Goal: Information Seeking & Learning: Learn about a topic

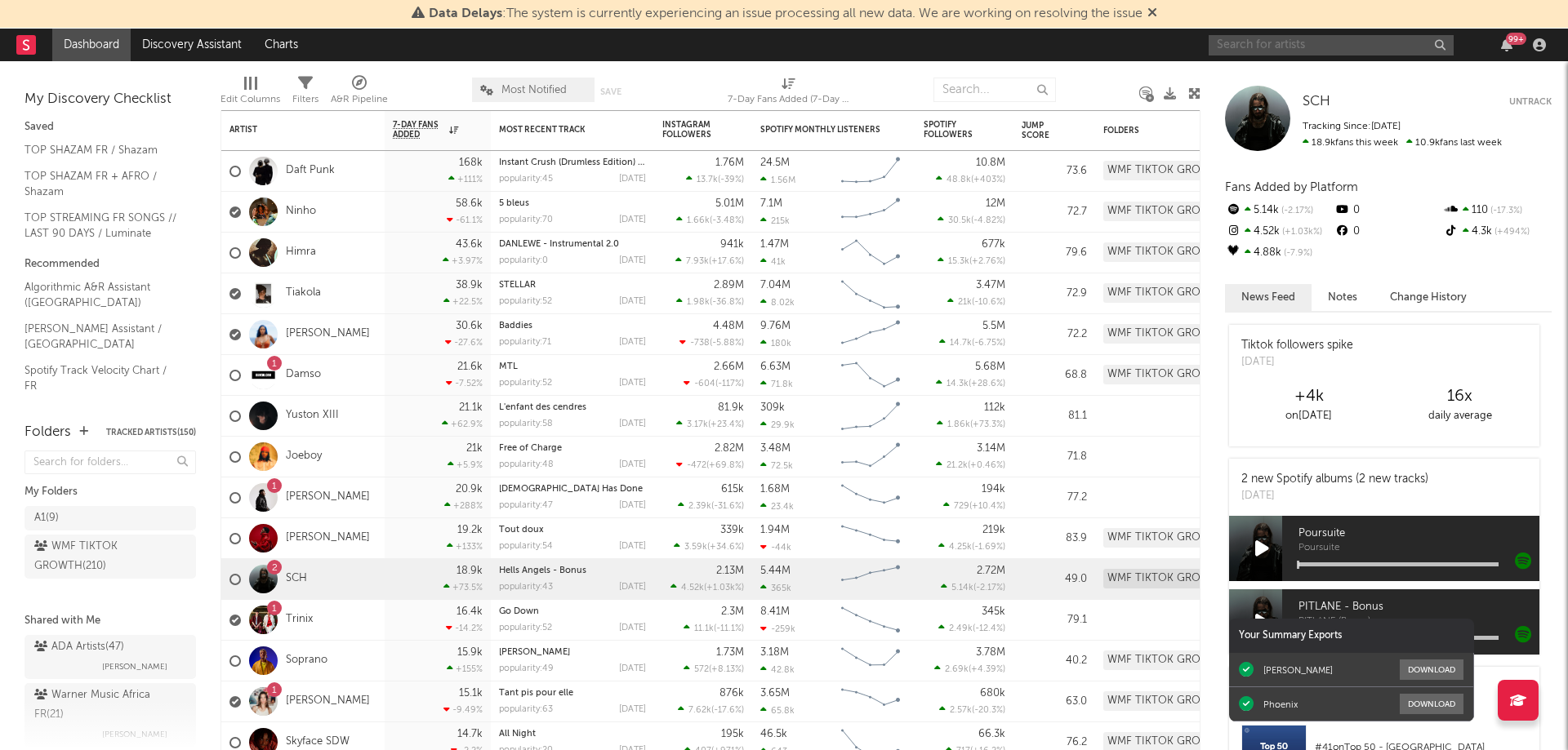
click at [1330, 39] on input "text" at bounding box center [1331, 45] width 245 height 20
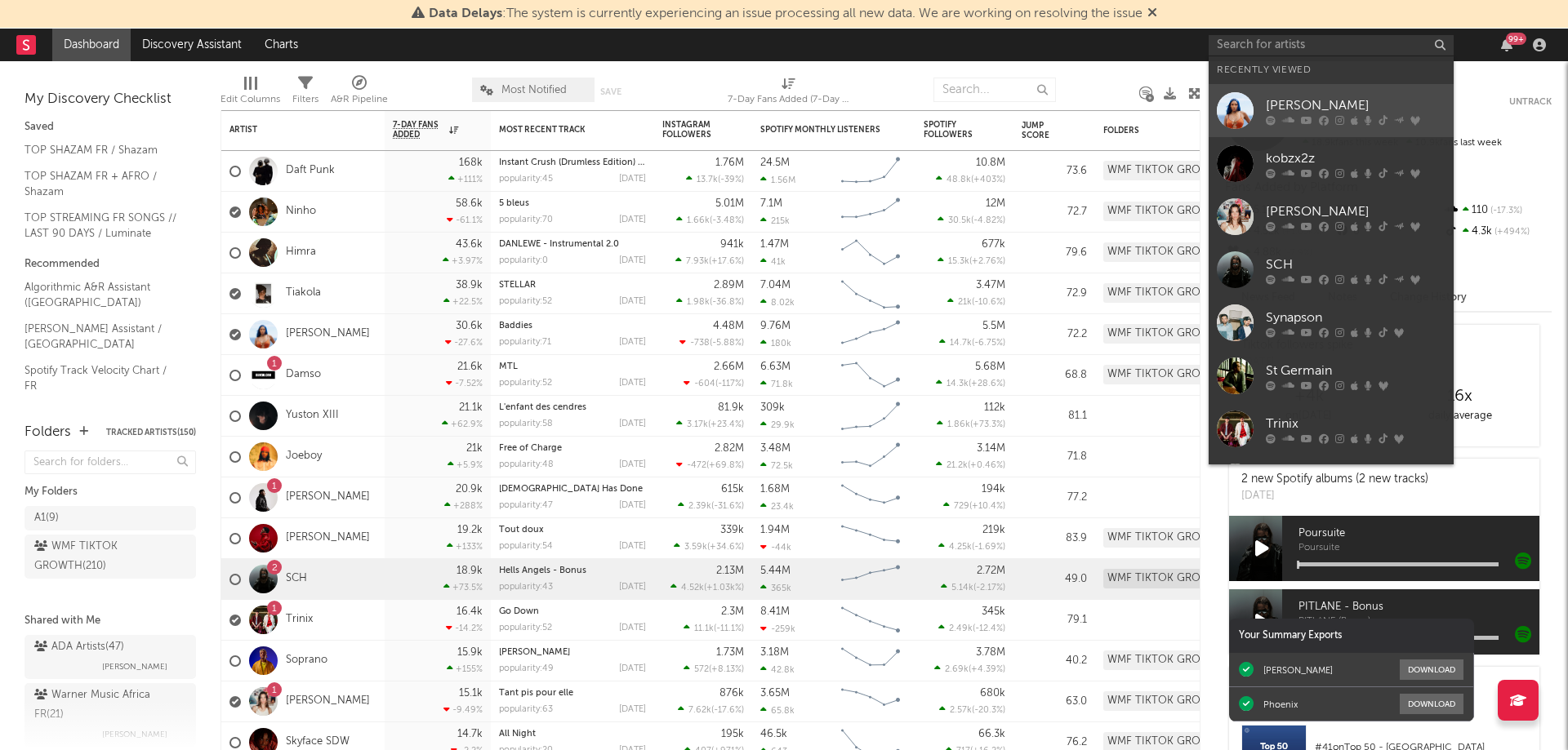
click at [1344, 101] on div "[PERSON_NAME]" at bounding box center [1355, 104] width 179 height 19
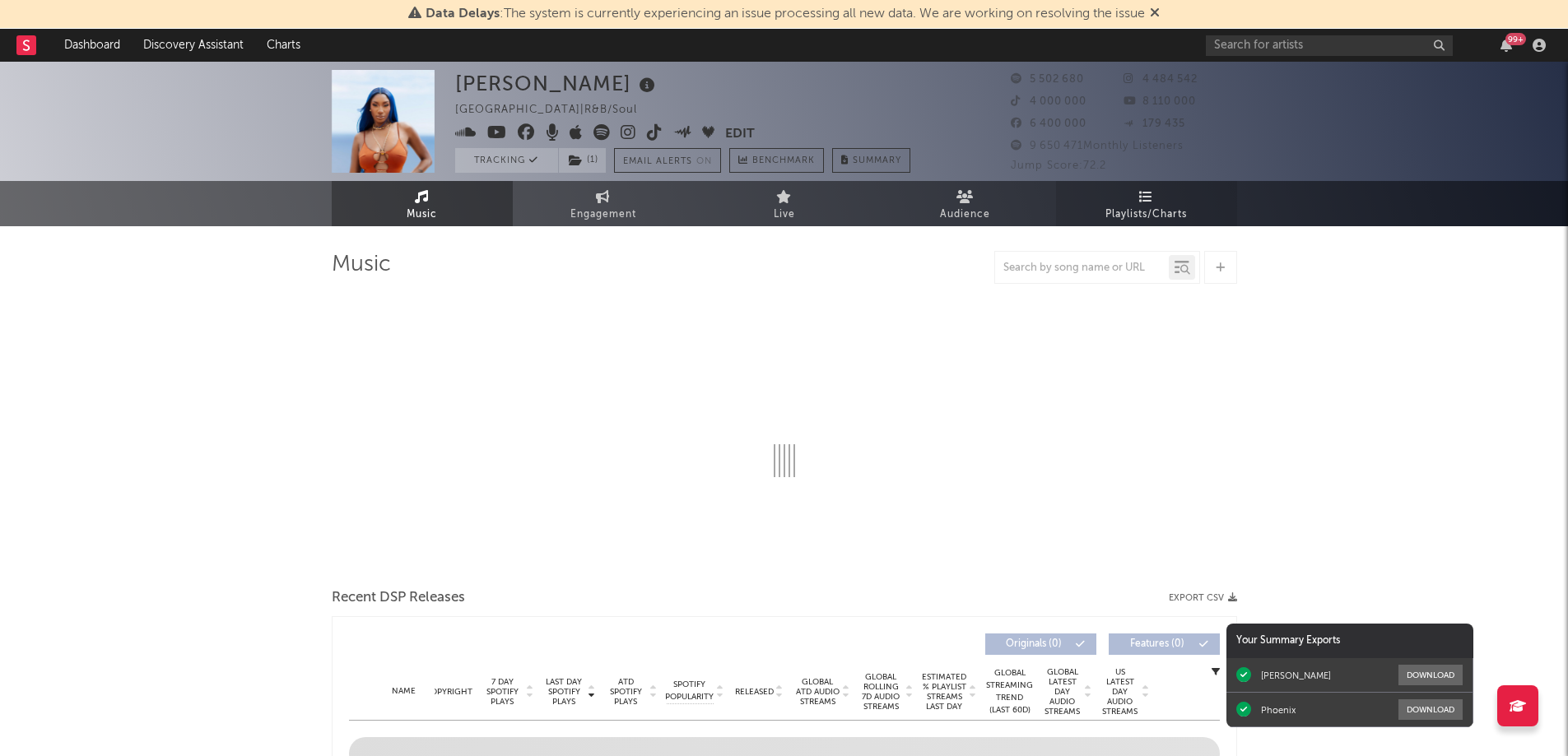
select select "6m"
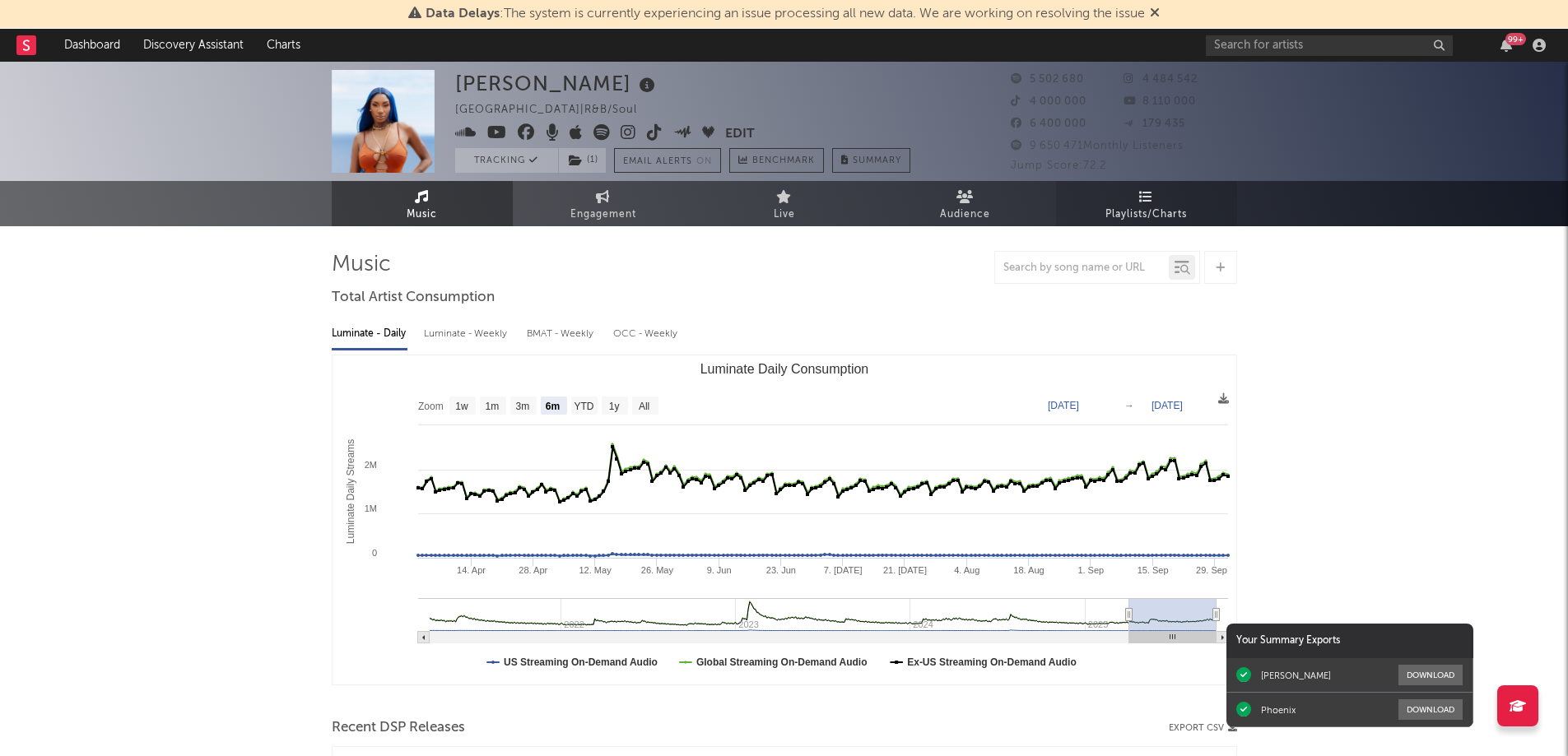
click at [1153, 205] on span "Playlists/Charts" at bounding box center [1145, 214] width 81 height 20
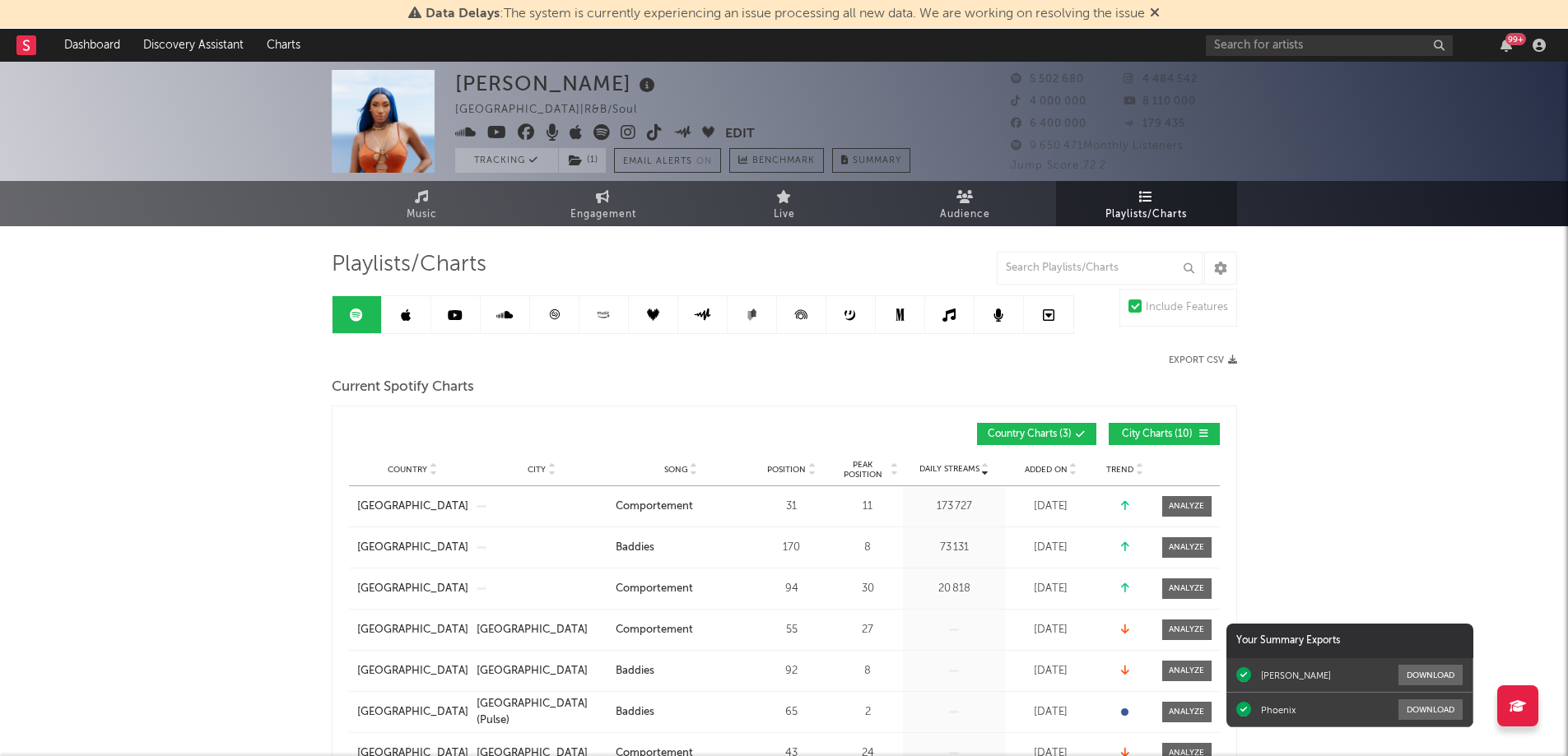
click at [554, 307] on link at bounding box center [554, 315] width 49 height 37
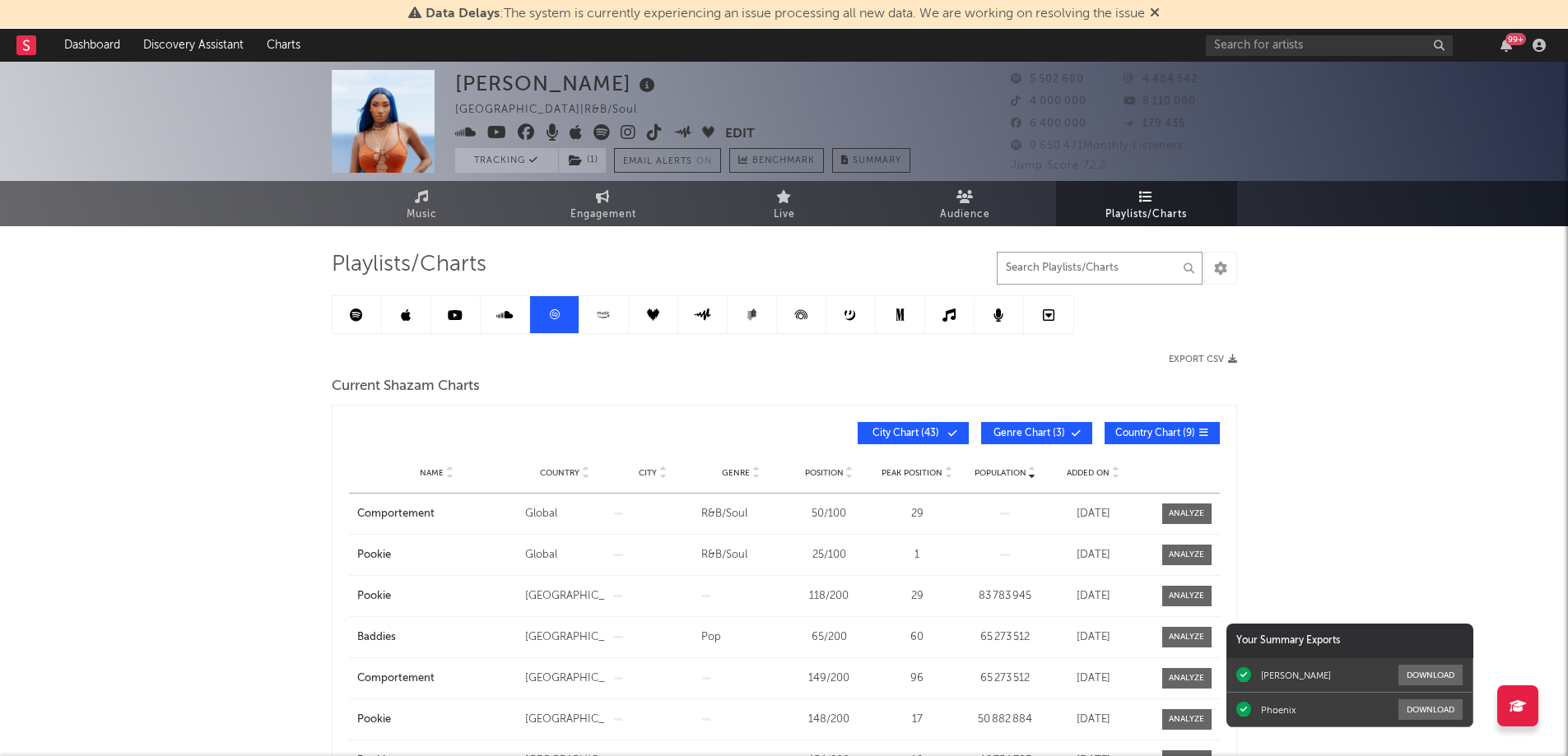
click at [1044, 268] on input "text" at bounding box center [1099, 267] width 206 height 33
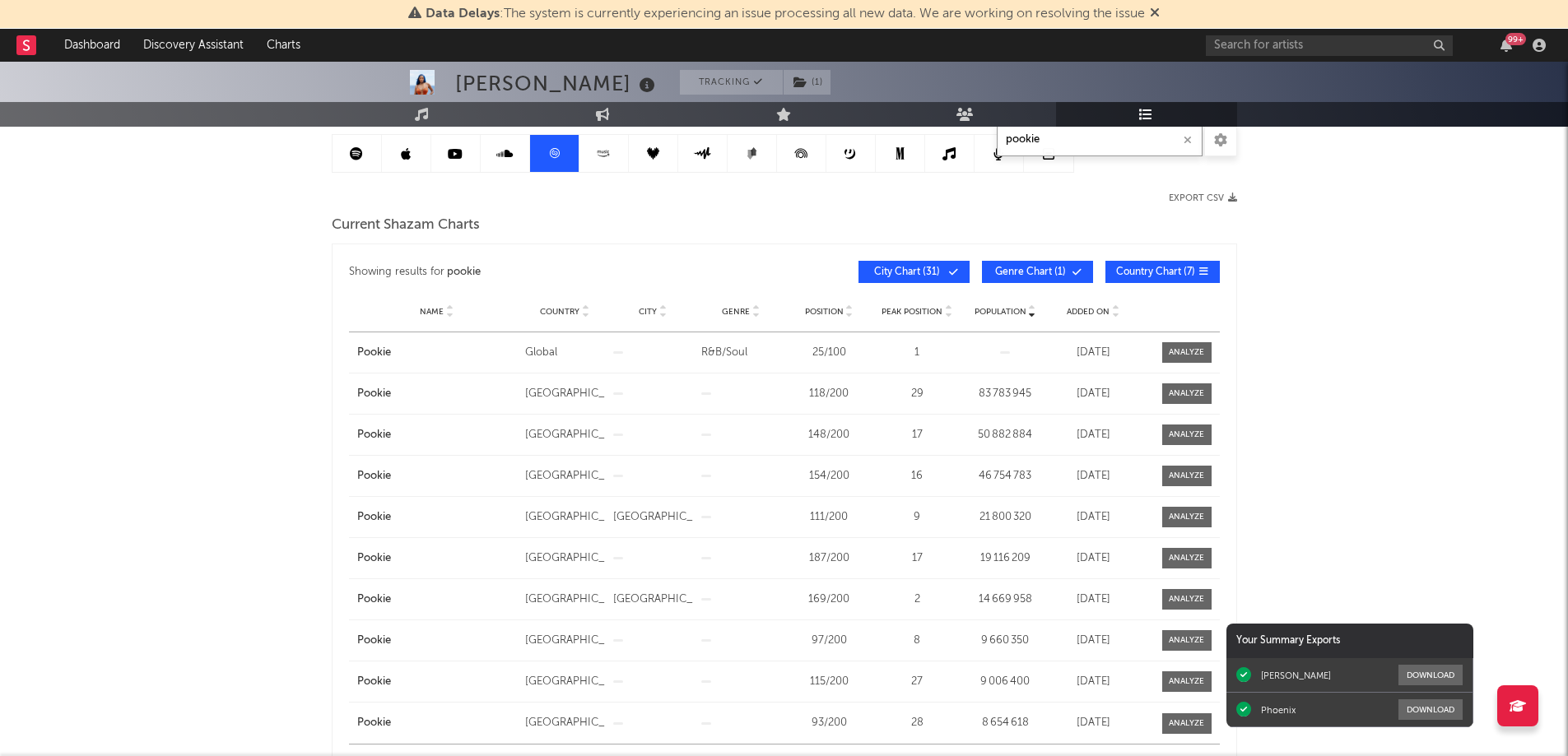
scroll to position [165, 0]
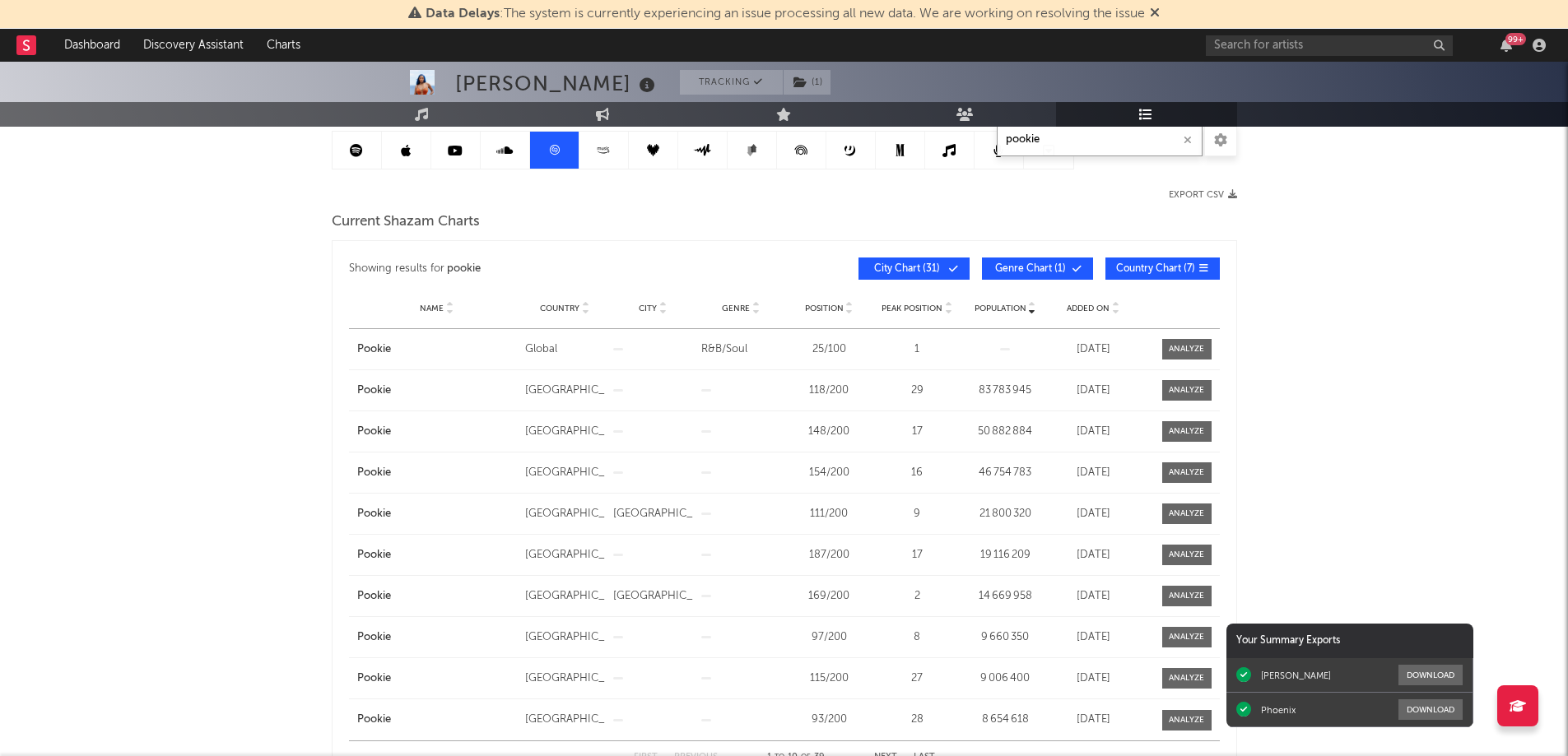
type input "pookie"
click at [902, 265] on span "City Chart ( 31 )" at bounding box center [906, 269] width 75 height 10
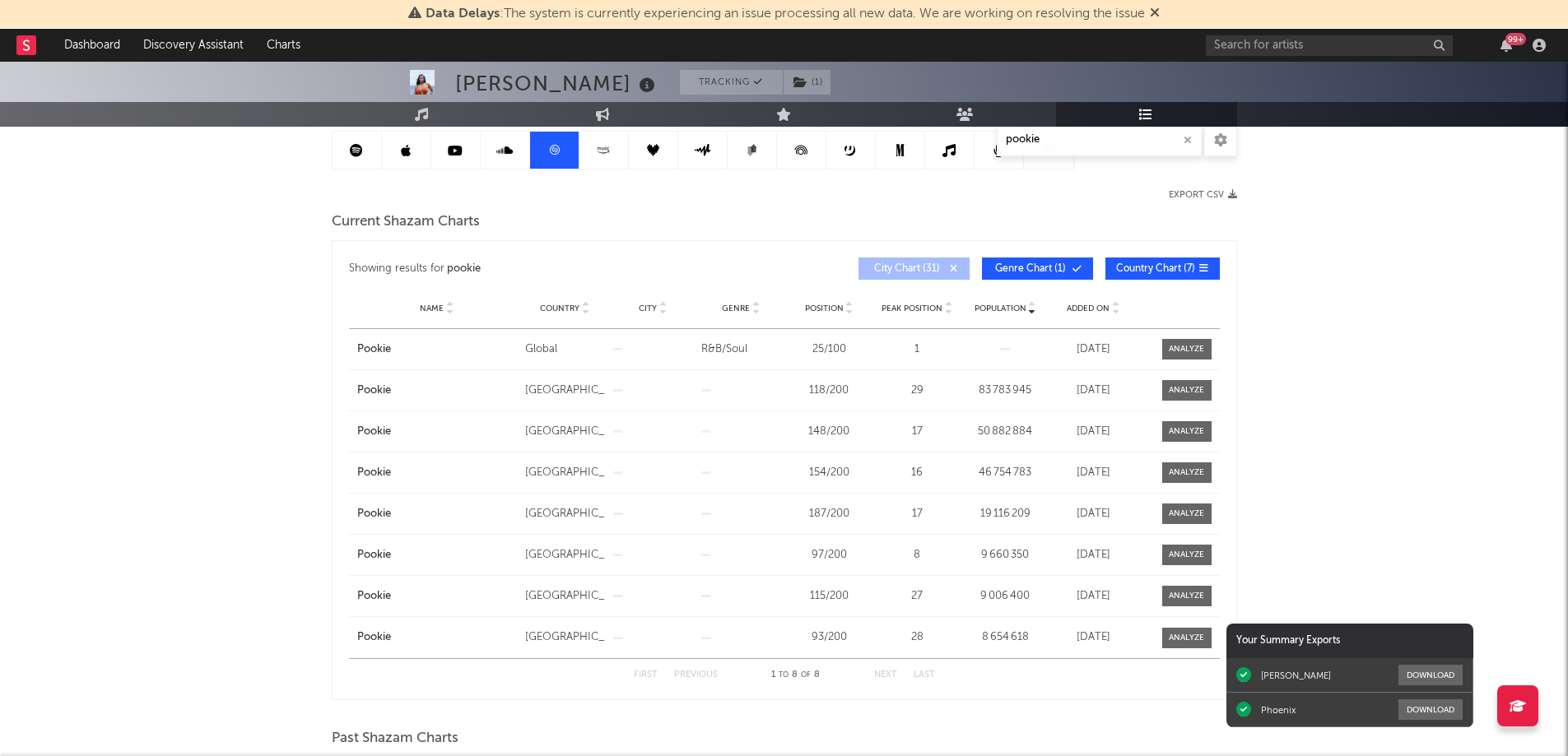
click at [1035, 268] on span "Genre Chart ( 1 )" at bounding box center [1030, 269] width 75 height 10
